Goal: Navigation & Orientation: Find specific page/section

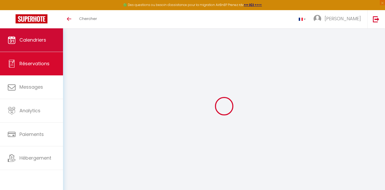
click at [37, 43] on span "Calendriers" at bounding box center [32, 40] width 27 height 6
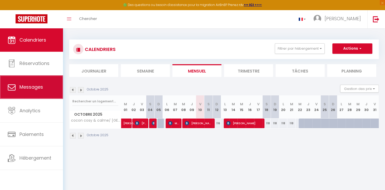
click at [46, 85] on link "Messages" at bounding box center [31, 86] width 63 height 23
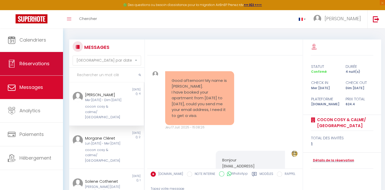
scroll to position [729, 0]
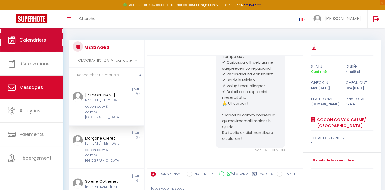
click at [43, 46] on link "Calendriers" at bounding box center [31, 39] width 63 height 23
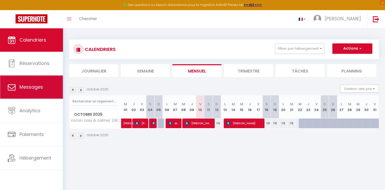
click at [40, 89] on span "Messages" at bounding box center [31, 87] width 24 height 6
select select "message"
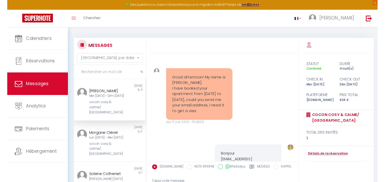
scroll to position [729, 0]
